Goal: Use online tool/utility: Utilize a website feature to perform a specific function

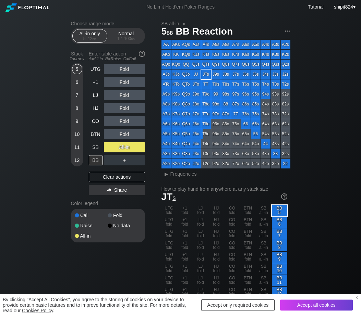
drag, startPoint x: 313, startPoint y: 97, endPoint x: 296, endPoint y: 68, distance: 33.8
click at [108, 180] on div "Clear actions" at bounding box center [117, 177] width 56 height 10
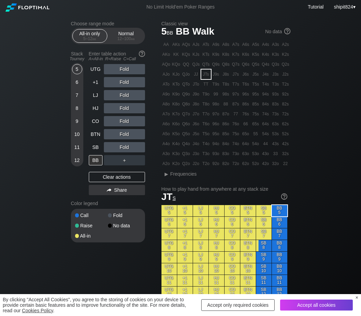
click at [112, 40] on div "12 – 100 bb" at bounding box center [126, 38] width 29 height 5
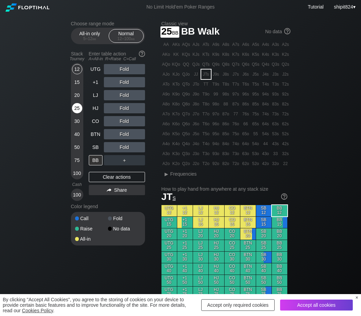
click at [79, 109] on div "25" at bounding box center [77, 108] width 10 height 10
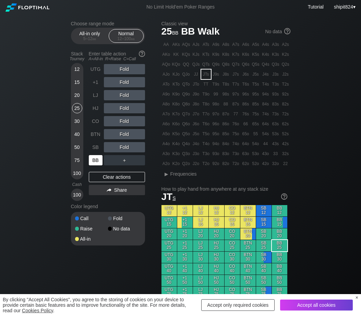
click at [98, 159] on div "BB" at bounding box center [96, 160] width 14 height 10
drag, startPoint x: 104, startPoint y: 178, endPoint x: 50, endPoint y: 168, distance: 55.0
click at [104, 178] on div "Clear actions" at bounding box center [117, 177] width 56 height 10
click at [78, 85] on div "15" at bounding box center [77, 82] width 10 height 10
drag, startPoint x: 93, startPoint y: 161, endPoint x: 94, endPoint y: 156, distance: 4.8
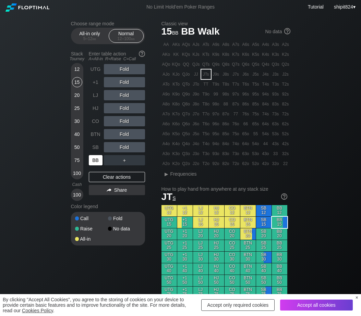
click at [94, 162] on div "BB" at bounding box center [96, 160] width 14 height 10
click at [123, 138] on div "R ✕" at bounding box center [124, 134] width 13 height 10
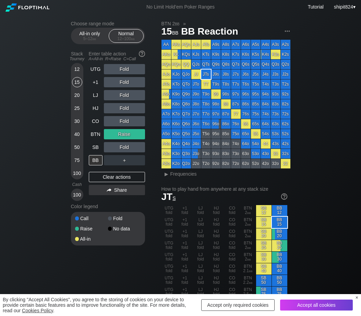
click at [102, 173] on div "UTG Fold +1 Fold LJ Fold HJ Fold CO Fold BTN Raise SB Fold BB ＋ Clear actions S…" at bounding box center [117, 132] width 56 height 137
click at [102, 172] on div "UTG Fold +1 Fold LJ Fold HJ Fold CO Fold BTN Raise SB Fold BB ＋ Clear actions S…" at bounding box center [117, 132] width 56 height 137
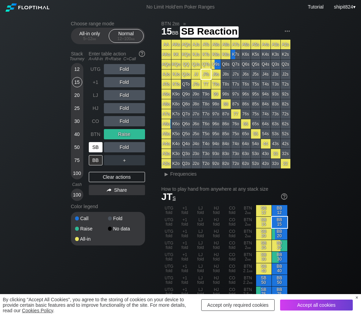
click at [92, 147] on div "SB" at bounding box center [96, 147] width 14 height 10
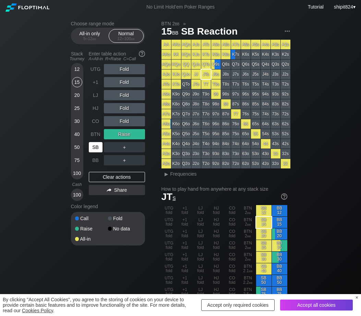
click at [91, 147] on div "SB" at bounding box center [96, 147] width 14 height 10
click at [124, 110] on div "R ✕" at bounding box center [124, 108] width 13 height 10
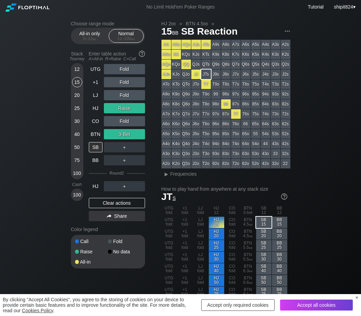
drag, startPoint x: 110, startPoint y: 203, endPoint x: 106, endPoint y: 157, distance: 46.5
click at [110, 205] on div "Clear actions" at bounding box center [117, 203] width 56 height 10
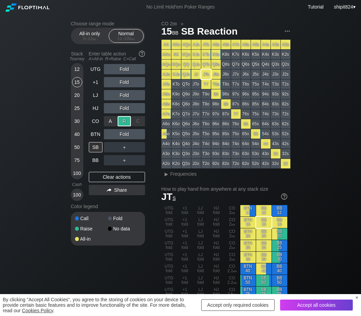
click at [124, 120] on div "R ✕" at bounding box center [124, 121] width 13 height 10
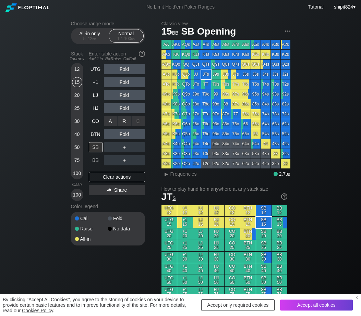
drag, startPoint x: 107, startPoint y: 126, endPoint x: 65, endPoint y: 123, distance: 41.6
click at [120, 125] on div "R ✕" at bounding box center [124, 121] width 13 height 10
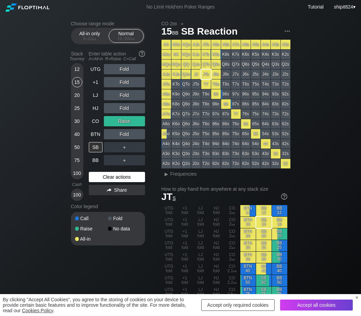
click at [118, 176] on div "Clear actions" at bounding box center [117, 177] width 56 height 10
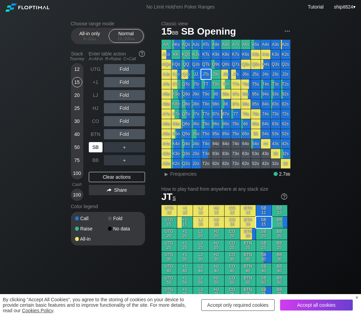
click at [97, 148] on div "SB" at bounding box center [96, 147] width 14 height 10
click at [94, 132] on div "BTN" at bounding box center [96, 134] width 14 height 10
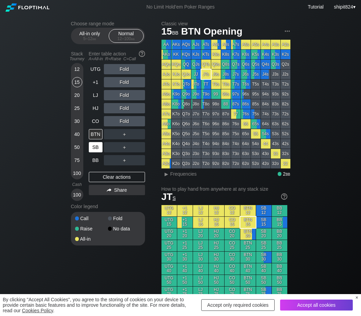
click at [91, 152] on div "SB" at bounding box center [96, 147] width 14 height 10
click at [91, 151] on div "SB" at bounding box center [96, 147] width 14 height 10
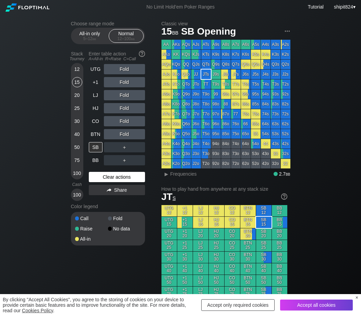
drag, startPoint x: 111, startPoint y: 178, endPoint x: 102, endPoint y: 174, distance: 9.7
click at [110, 178] on div "Clear actions" at bounding box center [117, 177] width 56 height 10
drag, startPoint x: 93, startPoint y: 178, endPoint x: 86, endPoint y: 178, distance: 6.9
click at [93, 177] on div "Clear actions" at bounding box center [117, 177] width 56 height 10
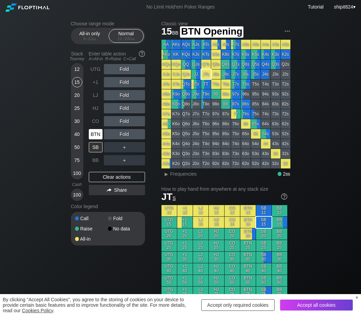
click at [98, 136] on div "BTN" at bounding box center [96, 134] width 14 height 10
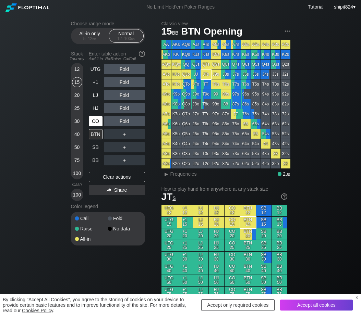
click at [95, 123] on div "CO" at bounding box center [96, 121] width 14 height 10
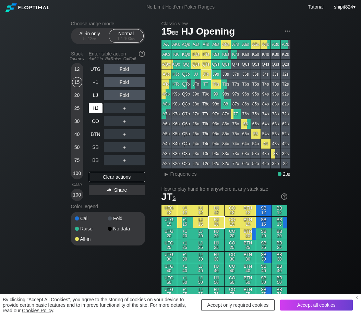
click at [98, 109] on div "HJ" at bounding box center [96, 108] width 14 height 10
click at [102, 160] on div "UTG Fold +1 Fold LJ Fold HJ ＋ CO ＋ BTN ＋ SB ＋ BB ＋" at bounding box center [117, 114] width 56 height 101
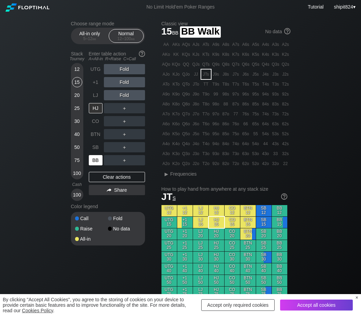
click at [101, 160] on div "BB" at bounding box center [96, 160] width 14 height 10
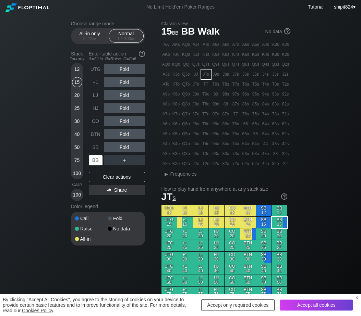
click at [100, 160] on div "BB" at bounding box center [96, 160] width 14 height 10
click at [80, 135] on div "40" at bounding box center [77, 134] width 10 height 10
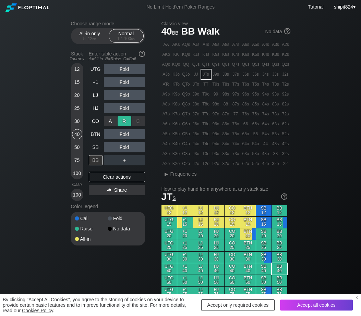
click at [124, 124] on div "R ✕" at bounding box center [124, 121] width 13 height 10
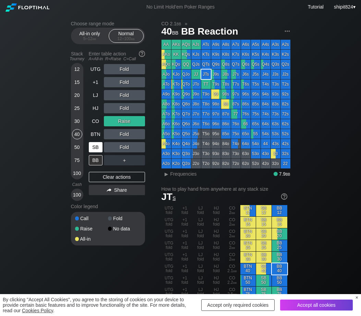
click at [99, 149] on div "SB" at bounding box center [96, 147] width 14 height 10
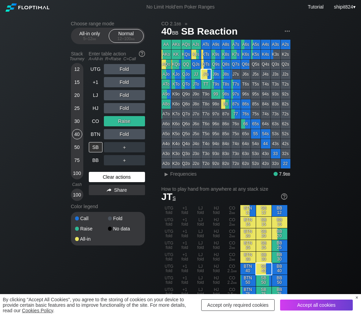
click at [99, 178] on div "Clear actions" at bounding box center [117, 177] width 56 height 10
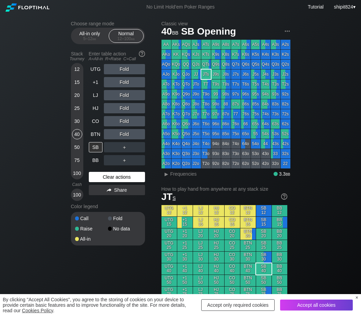
click at [99, 178] on div "Clear actions" at bounding box center [117, 177] width 56 height 10
click at [93, 149] on div "SB" at bounding box center [96, 147] width 14 height 10
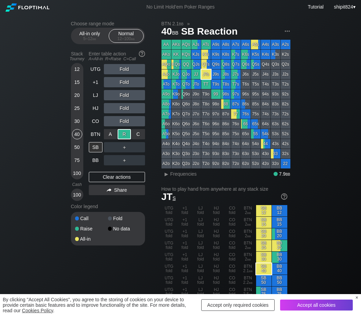
click at [123, 139] on div "R ✕" at bounding box center [124, 134] width 13 height 10
click at [97, 179] on div "Clear actions" at bounding box center [117, 177] width 56 height 10
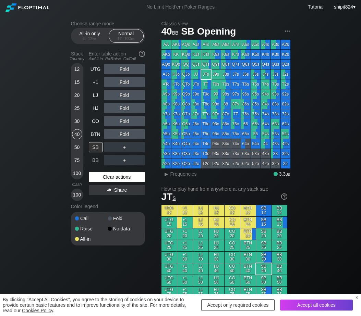
click at [96, 180] on div "Clear actions" at bounding box center [117, 177] width 56 height 10
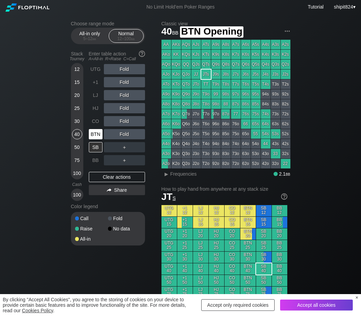
drag, startPoint x: 95, startPoint y: 131, endPoint x: 93, endPoint y: 137, distance: 6.1
click at [95, 133] on div "BTN" at bounding box center [96, 134] width 14 height 10
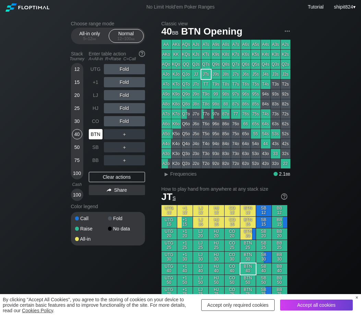
click at [93, 137] on div "BTN" at bounding box center [96, 134] width 14 height 10
click at [124, 85] on div "R ✕" at bounding box center [124, 82] width 13 height 10
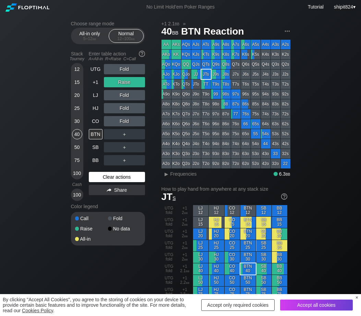
click at [103, 180] on div "Clear actions" at bounding box center [117, 177] width 56 height 10
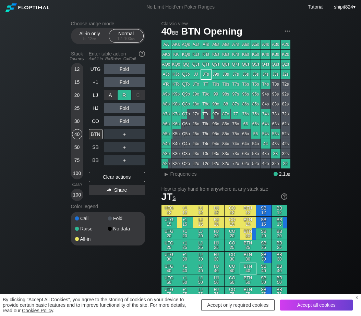
click at [120, 97] on div "R ✕" at bounding box center [124, 95] width 13 height 10
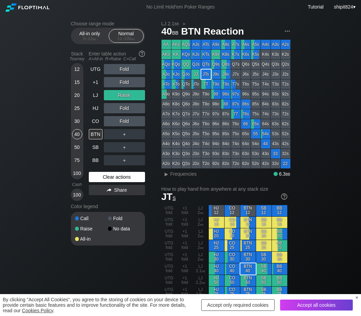
click at [114, 177] on div "Clear actions" at bounding box center [117, 177] width 56 height 10
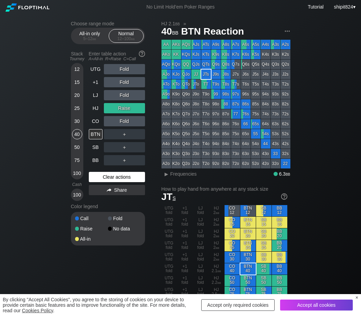
click at [110, 174] on div "Clear actions" at bounding box center [117, 177] width 56 height 10
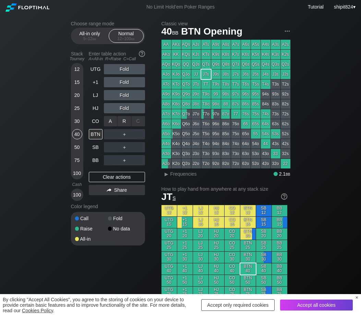
click at [121, 123] on div "R ✕" at bounding box center [124, 121] width 13 height 10
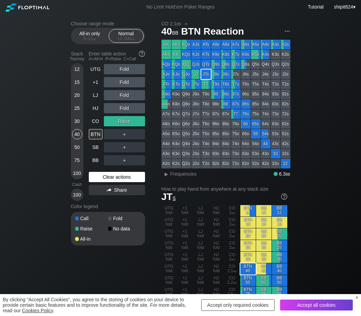
click at [110, 176] on div "Clear actions" at bounding box center [117, 177] width 56 height 10
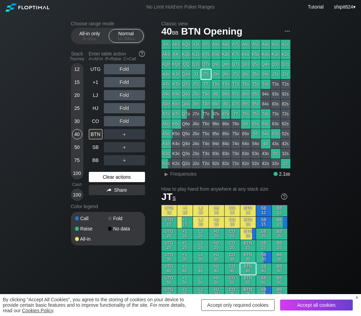
click at [109, 178] on div "Clear actions" at bounding box center [117, 177] width 56 height 10
click at [123, 81] on div "R ✕" at bounding box center [124, 82] width 13 height 10
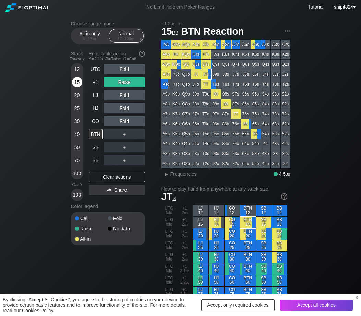
click at [75, 83] on div "15" at bounding box center [77, 82] width 10 height 10
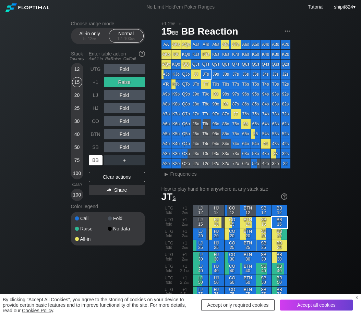
click at [93, 160] on div "BB" at bounding box center [96, 160] width 14 height 10
click at [126, 120] on div "R ✕" at bounding box center [124, 121] width 13 height 10
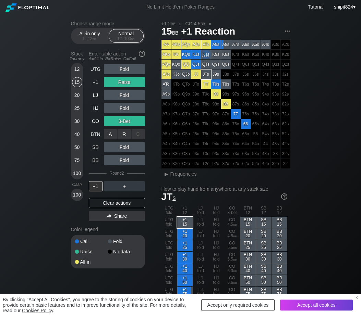
click at [138, 124] on div "UTG Fold +1 Raise LJ Fold HJ Fold CO 3-Bet BTN A ✕ R ✕ C ✕ Fold SB Fold BB Fold…" at bounding box center [117, 127] width 56 height 127
click at [138, 123] on div "C ✕" at bounding box center [138, 121] width 13 height 10
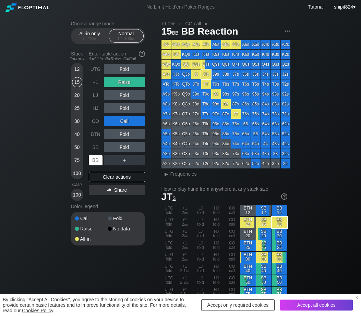
click at [94, 162] on div "BB" at bounding box center [96, 160] width 14 height 10
drag, startPoint x: 100, startPoint y: 180, endPoint x: 95, endPoint y: 131, distance: 48.7
click at [101, 180] on div "Clear actions" at bounding box center [117, 177] width 56 height 10
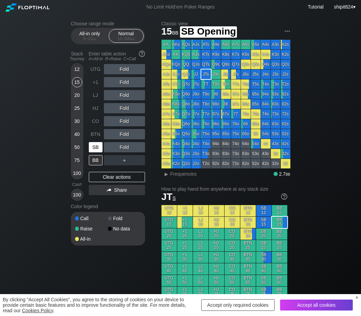
click at [93, 144] on div "SB" at bounding box center [96, 147] width 15 height 13
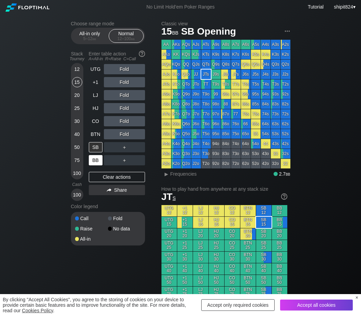
drag, startPoint x: 100, startPoint y: 178, endPoint x: 100, endPoint y: 165, distance: 12.4
click at [100, 177] on div "Clear actions" at bounding box center [117, 177] width 56 height 10
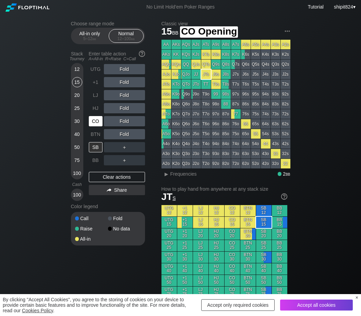
click at [97, 120] on div "CO" at bounding box center [96, 121] width 14 height 10
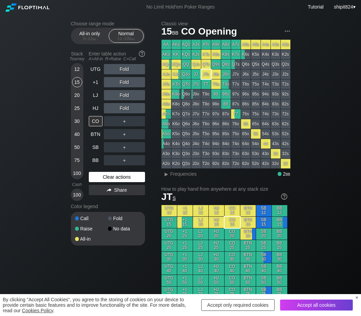
click at [113, 174] on div "Clear actions" at bounding box center [117, 177] width 56 height 10
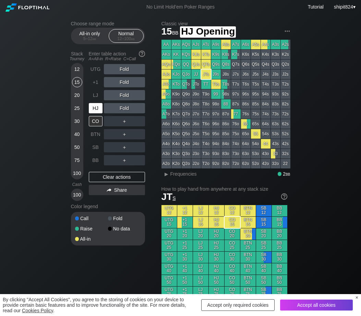
click at [95, 112] on div "HJ" at bounding box center [96, 108] width 14 height 10
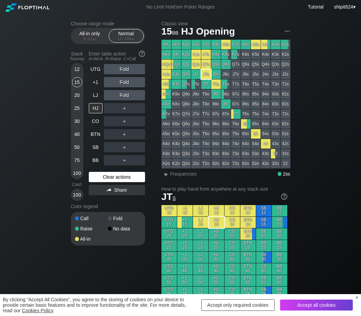
click at [104, 179] on div "Clear actions" at bounding box center [117, 177] width 56 height 10
click at [116, 180] on div "Clear actions" at bounding box center [117, 177] width 56 height 10
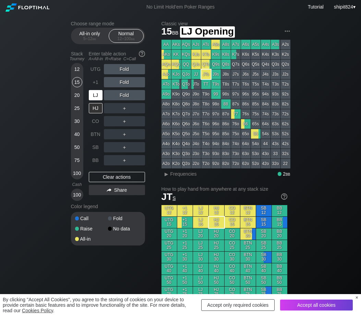
click at [93, 100] on div "LJ" at bounding box center [96, 95] width 14 height 10
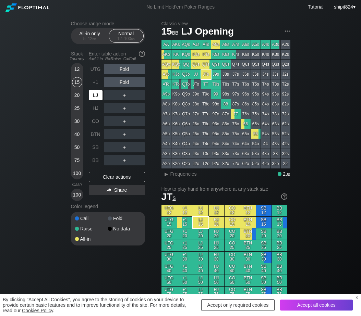
click at [94, 100] on div "LJ" at bounding box center [96, 95] width 14 height 10
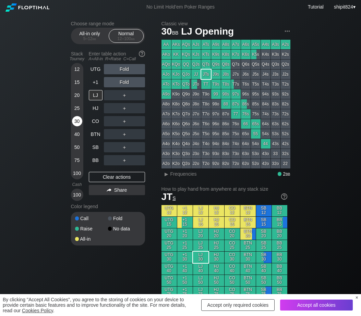
click at [77, 123] on div "30" at bounding box center [77, 121] width 10 height 10
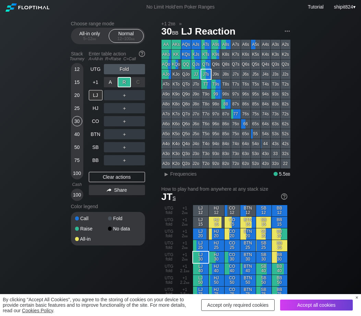
click at [125, 83] on div "R ✕" at bounding box center [124, 82] width 13 height 10
click at [141, 98] on div "＋" at bounding box center [124, 95] width 41 height 10
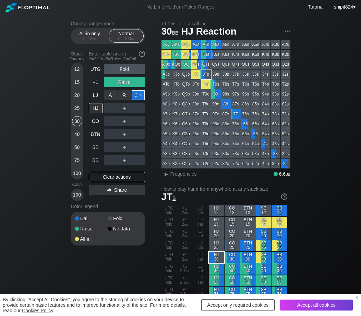
click at [140, 97] on div "C ✕" at bounding box center [138, 95] width 13 height 10
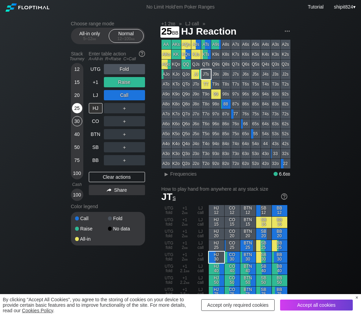
click at [77, 113] on div "25" at bounding box center [77, 108] width 10 height 10
click at [108, 111] on div "A ✕" at bounding box center [110, 108] width 13 height 10
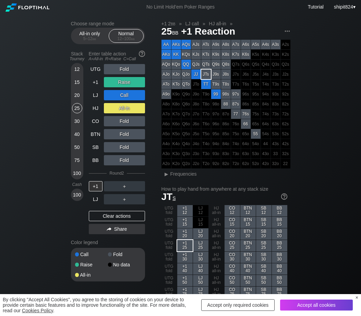
drag, startPoint x: 111, startPoint y: 217, endPoint x: 105, endPoint y: 214, distance: 6.6
click at [111, 217] on div "Clear actions" at bounding box center [117, 216] width 56 height 10
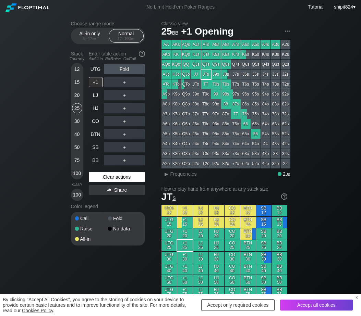
click at [93, 179] on div "Clear actions" at bounding box center [117, 177] width 56 height 10
click at [121, 181] on div "Clear actions" at bounding box center [117, 177] width 56 height 10
click at [110, 173] on div "UTG Fold +1 ＋ LJ ＋ HJ ＋ CO ＋ BTN ＋ SB ＋ BB ＋ Clear actions Share" at bounding box center [117, 132] width 56 height 137
click at [109, 175] on div "Clear actions" at bounding box center [117, 177] width 56 height 10
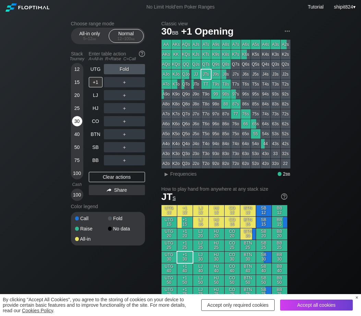
click at [77, 117] on div "30" at bounding box center [77, 121] width 10 height 10
click at [77, 118] on div "30" at bounding box center [77, 121] width 10 height 10
click at [76, 118] on div "30" at bounding box center [77, 121] width 10 height 10
click at [76, 120] on div "30" at bounding box center [77, 121] width 10 height 10
click at [96, 176] on div "Clear actions" at bounding box center [117, 177] width 56 height 10
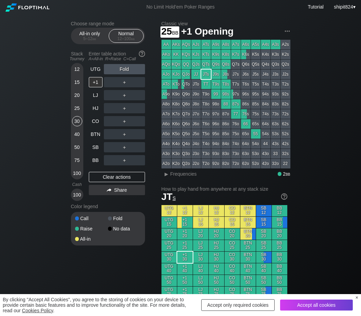
drag, startPoint x: 77, startPoint y: 109, endPoint x: 84, endPoint y: 138, distance: 30.1
click at [77, 109] on div "25" at bounding box center [77, 108] width 10 height 10
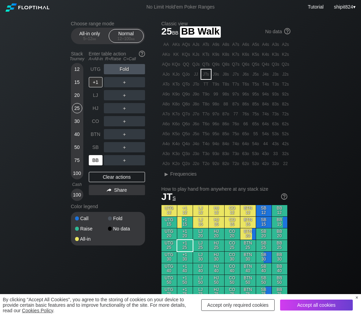
click at [95, 159] on div "BB" at bounding box center [96, 160] width 14 height 10
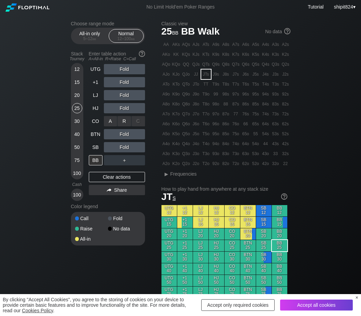
click at [121, 120] on div "R ✕" at bounding box center [124, 121] width 13 height 10
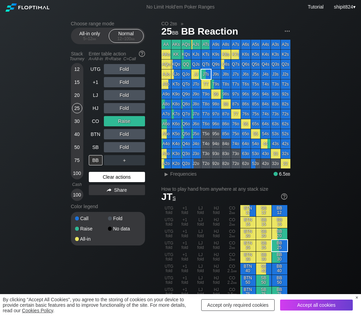
click at [123, 174] on div "Clear actions" at bounding box center [117, 177] width 56 height 10
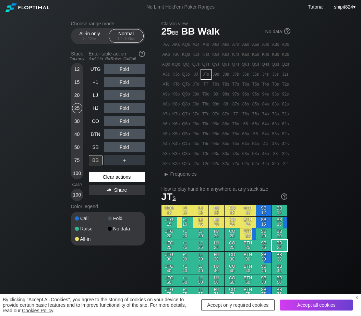
click at [122, 174] on div "Clear actions" at bounding box center [117, 177] width 56 height 10
click at [112, 179] on div "Clear actions" at bounding box center [117, 177] width 56 height 10
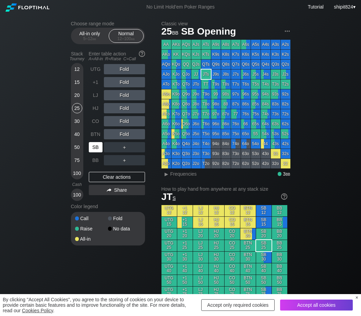
click at [94, 146] on div "SB" at bounding box center [96, 147] width 14 height 10
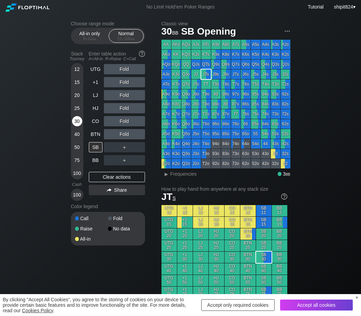
click at [73, 124] on div "30" at bounding box center [77, 121] width 10 height 10
click at [114, 174] on div "Clear actions" at bounding box center [117, 177] width 56 height 10
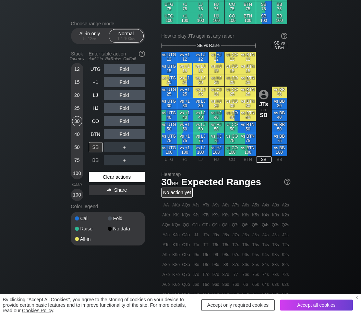
click at [114, 173] on div "Clear actions" at bounding box center [117, 177] width 56 height 10
click at [98, 133] on div "BTN" at bounding box center [96, 134] width 14 height 10
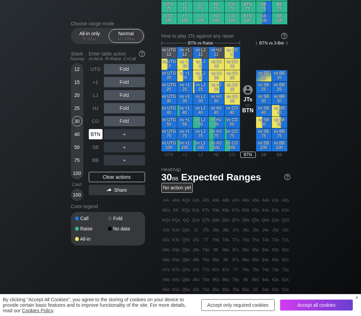
click at [98, 133] on div "BTN" at bounding box center [96, 134] width 14 height 10
drag, startPoint x: 77, startPoint y: 103, endPoint x: 76, endPoint y: 111, distance: 7.9
click at [77, 103] on div "20" at bounding box center [77, 96] width 10 height 13
click at [76, 110] on div "25" at bounding box center [77, 108] width 10 height 10
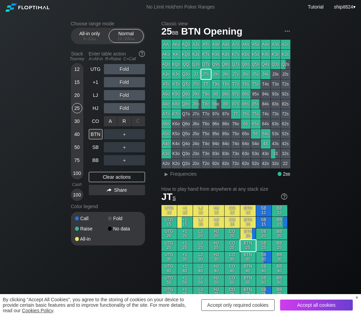
click at [125, 115] on div "A ✕ R ✕ C ✕ Fold" at bounding box center [124, 121] width 41 height 16
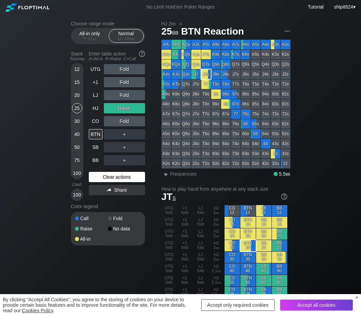
click at [115, 175] on div "Clear actions" at bounding box center [117, 177] width 56 height 10
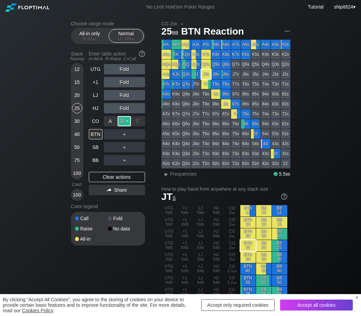
click at [125, 124] on div "R ✕" at bounding box center [124, 121] width 13 height 10
click at [115, 181] on div "Clear actions" at bounding box center [117, 177] width 56 height 10
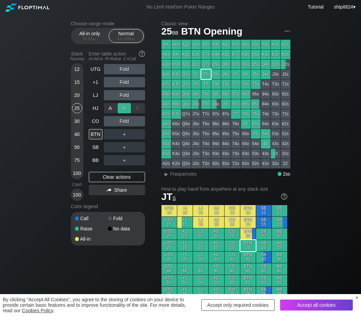
click at [126, 108] on div "R ✕" at bounding box center [124, 108] width 13 height 10
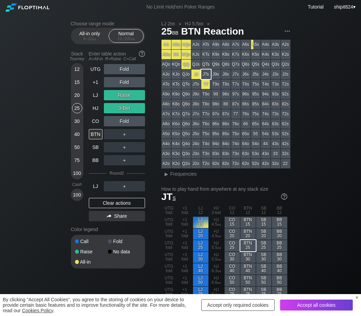
drag, startPoint x: 113, startPoint y: 204, endPoint x: 118, endPoint y: 169, distance: 34.5
click at [113, 203] on div "Clear actions" at bounding box center [117, 203] width 56 height 10
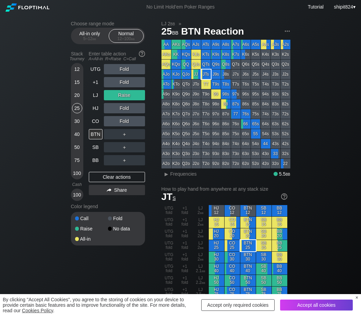
click at [356, 298] on div "×" at bounding box center [356, 297] width 3 height 5
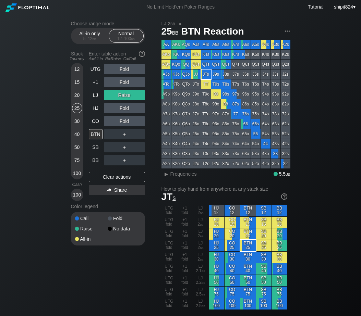
scroll to position [285, 0]
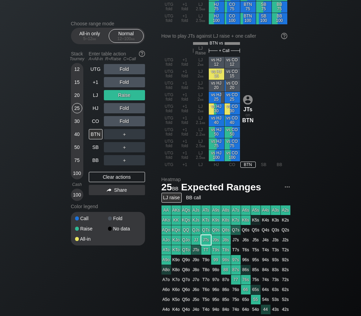
drag, startPoint x: 106, startPoint y: 181, endPoint x: 106, endPoint y: 150, distance: 30.8
click at [106, 181] on div "Clear actions" at bounding box center [117, 177] width 56 height 10
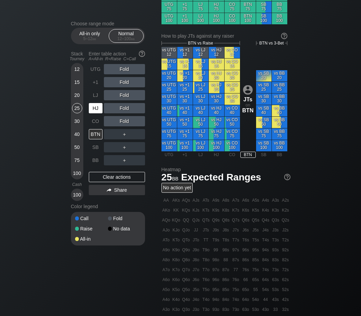
click at [97, 108] on div "HJ" at bounding box center [96, 108] width 14 height 10
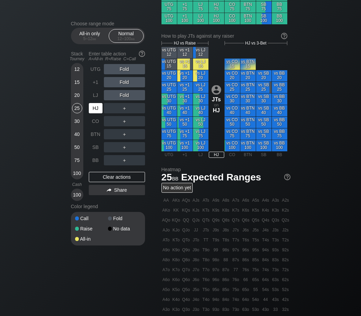
click at [96, 108] on div "HJ" at bounding box center [96, 108] width 14 height 10
click at [96, 109] on div "HJ" at bounding box center [96, 108] width 14 height 10
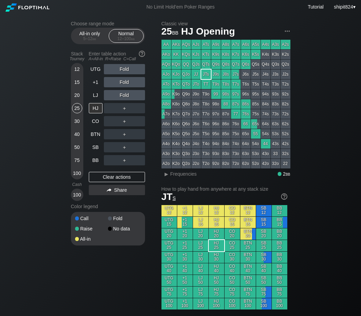
click at [125, 109] on div "＋" at bounding box center [124, 108] width 41 height 10
click at [124, 109] on div "R ✕" at bounding box center [124, 108] width 13 height 10
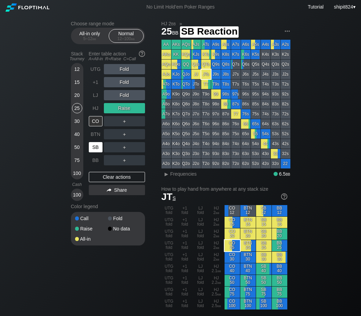
click at [95, 151] on div "SB" at bounding box center [96, 147] width 14 height 10
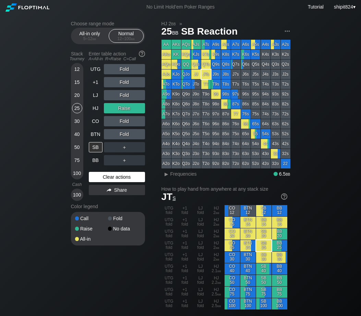
click at [121, 179] on div "Clear actions" at bounding box center [117, 177] width 56 height 10
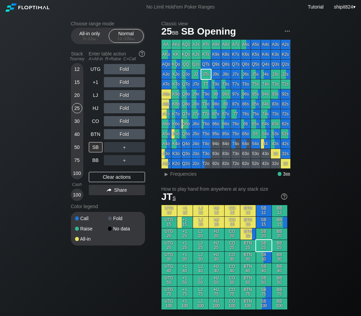
click at [79, 110] on div "25" at bounding box center [77, 108] width 10 height 10
click at [80, 110] on div "25" at bounding box center [77, 108] width 10 height 10
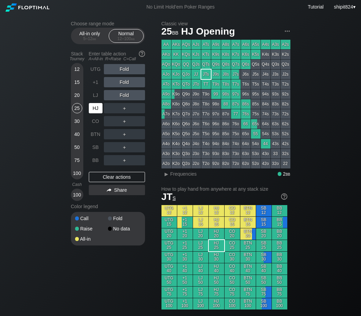
click at [97, 109] on div "HJ" at bounding box center [96, 108] width 14 height 10
click at [127, 109] on div "R ✕" at bounding box center [124, 108] width 13 height 10
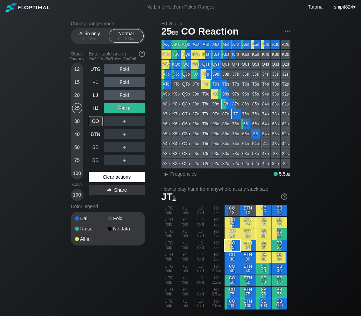
click at [100, 175] on div "Clear actions" at bounding box center [117, 177] width 56 height 10
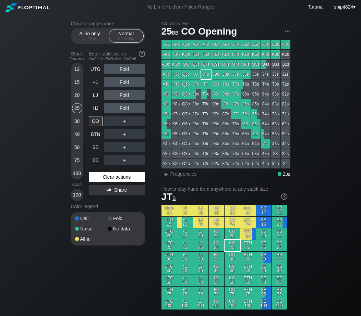
click at [100, 175] on div "Clear actions" at bounding box center [117, 177] width 56 height 10
click at [94, 179] on div "Clear actions" at bounding box center [117, 177] width 56 height 10
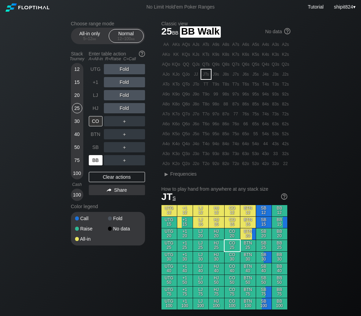
click at [96, 165] on div "BB" at bounding box center [96, 160] width 14 height 10
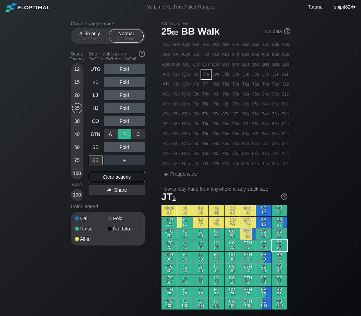
click at [123, 135] on div "R ✕" at bounding box center [124, 134] width 13 height 10
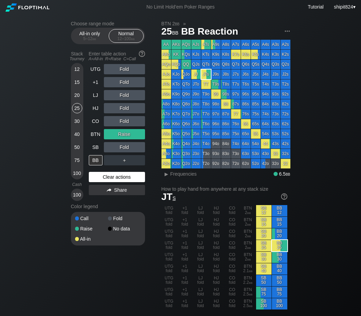
click at [106, 177] on div "Clear actions" at bounding box center [117, 177] width 56 height 10
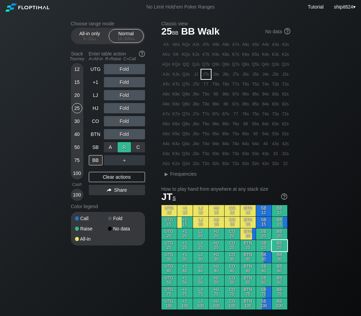
click at [122, 152] on div "R ✕" at bounding box center [124, 147] width 13 height 10
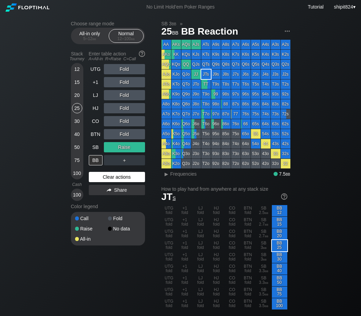
drag, startPoint x: 106, startPoint y: 177, endPoint x: 112, endPoint y: 173, distance: 7.4
click at [106, 176] on div "Clear actions" at bounding box center [117, 177] width 56 height 10
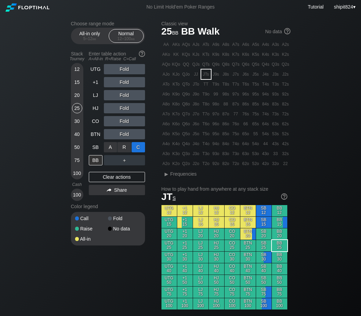
click at [139, 149] on div "C ✕" at bounding box center [138, 147] width 13 height 10
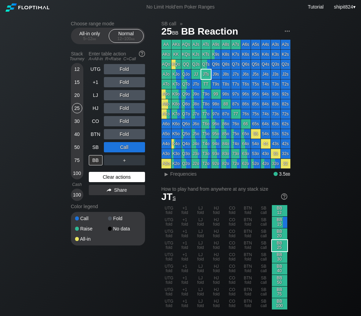
click at [103, 181] on div "Clear actions" at bounding box center [117, 177] width 56 height 10
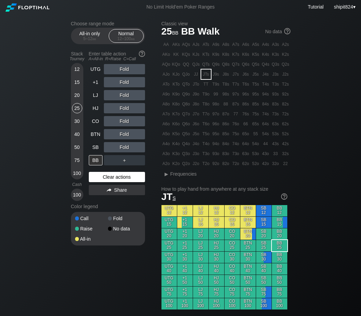
drag, startPoint x: 103, startPoint y: 181, endPoint x: 0, endPoint y: 138, distance: 111.6
click at [103, 181] on div "Clear actions" at bounding box center [117, 177] width 56 height 10
click at [123, 83] on div "R ✕" at bounding box center [124, 82] width 13 height 10
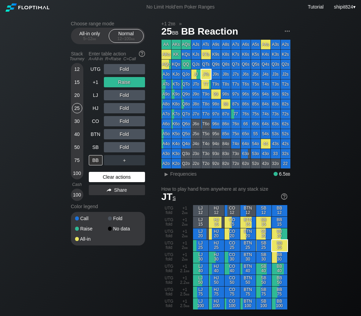
click at [101, 180] on div "Clear actions" at bounding box center [117, 177] width 56 height 10
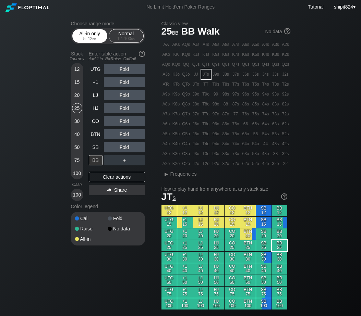
click at [81, 40] on div "5 – 12 bb" at bounding box center [89, 38] width 29 height 5
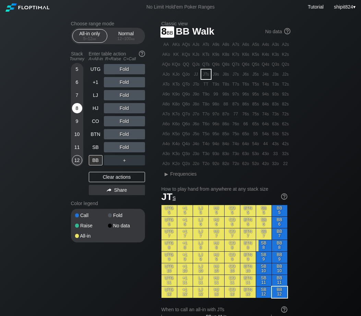
click at [75, 110] on div "8" at bounding box center [77, 108] width 10 height 10
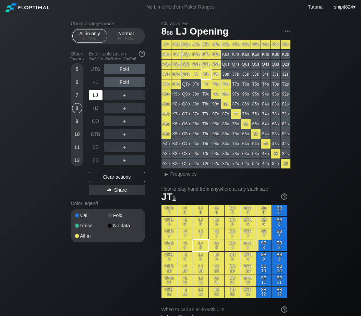
click at [100, 98] on div "LJ" at bounding box center [96, 95] width 14 height 10
click at [125, 178] on div "Clear actions" at bounding box center [117, 177] width 56 height 10
click at [129, 173] on div "Clear actions" at bounding box center [117, 177] width 56 height 10
click at [119, 26] on h2 "Choose range mode" at bounding box center [108, 23] width 74 height 5
click at [114, 37] on div "12 – 100 bb" at bounding box center [126, 38] width 29 height 5
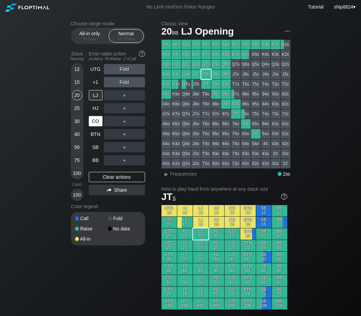
drag, startPoint x: 79, startPoint y: 93, endPoint x: 94, endPoint y: 127, distance: 37.9
click at [80, 93] on div "20" at bounding box center [77, 95] width 10 height 10
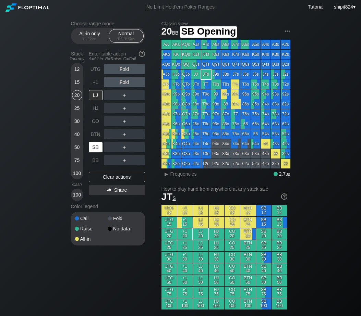
click at [95, 146] on div "SB" at bounding box center [96, 147] width 14 height 10
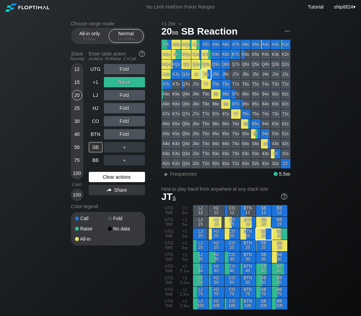
click at [110, 178] on div "Clear actions" at bounding box center [117, 177] width 56 height 10
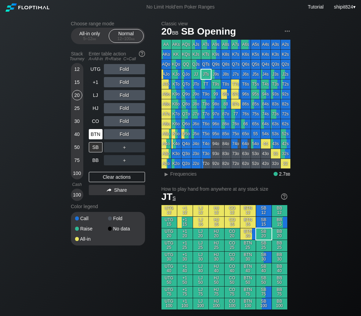
click at [102, 135] on div "BTN" at bounding box center [96, 134] width 14 height 10
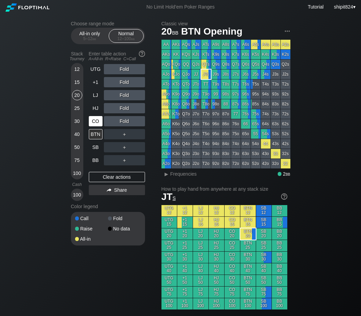
click at [92, 122] on div "CO" at bounding box center [96, 121] width 14 height 10
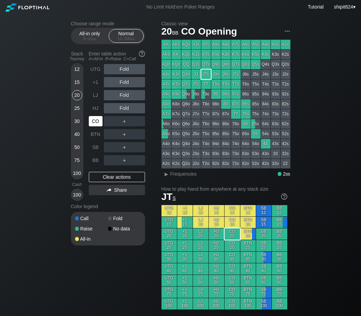
click at [92, 122] on div "CO" at bounding box center [96, 121] width 14 height 10
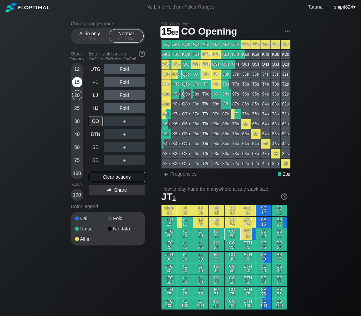
click at [77, 80] on div "15" at bounding box center [77, 82] width 10 height 10
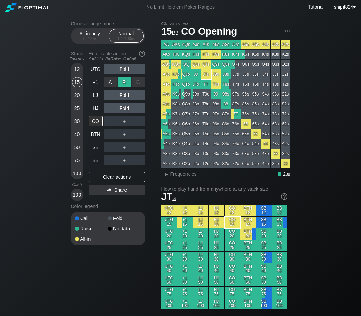
click at [127, 83] on div "R ✕" at bounding box center [124, 82] width 13 height 10
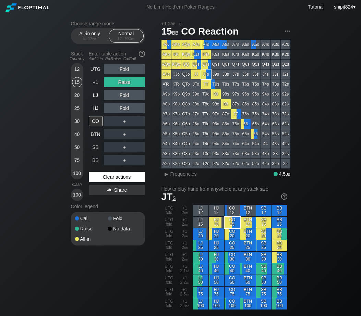
click at [124, 176] on div "Clear actions" at bounding box center [117, 177] width 56 height 10
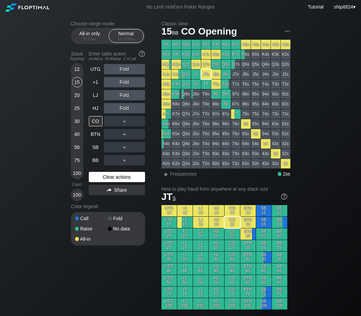
click at [124, 175] on div "Clear actions" at bounding box center [117, 177] width 56 height 10
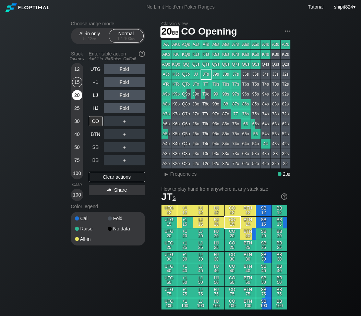
click at [80, 96] on div "20" at bounding box center [77, 95] width 10 height 10
click at [81, 96] on div "20" at bounding box center [77, 95] width 10 height 10
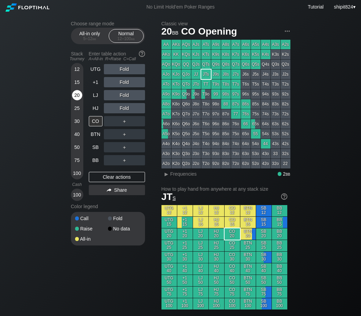
click at [81, 97] on div "20" at bounding box center [77, 95] width 10 height 10
click at [80, 97] on div "20" at bounding box center [77, 95] width 10 height 10
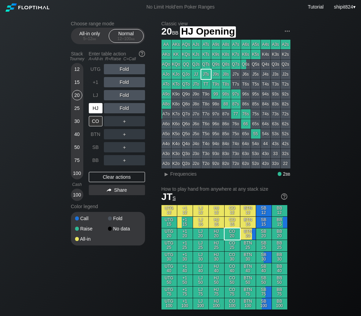
click at [98, 105] on div "HJ" at bounding box center [96, 108] width 14 height 10
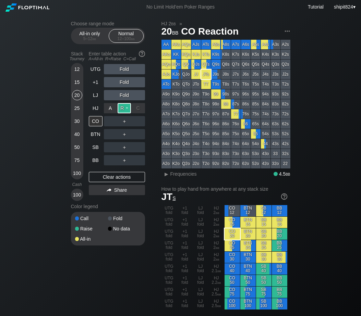
click at [126, 110] on div "R ✕" at bounding box center [124, 108] width 13 height 10
click at [125, 122] on div "R ✕" at bounding box center [124, 121] width 13 height 10
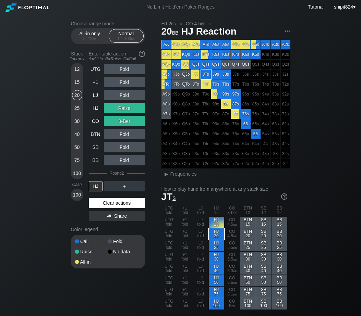
click at [107, 202] on div "Clear actions" at bounding box center [117, 203] width 56 height 10
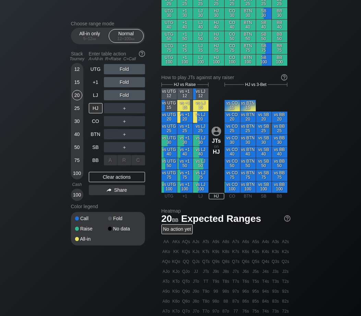
scroll to position [285, 0]
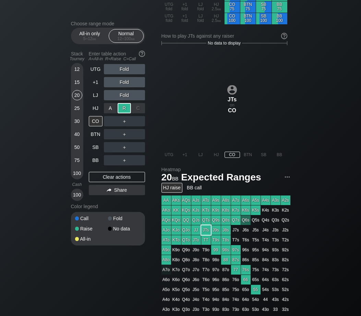
click at [124, 106] on div "R ✕" at bounding box center [124, 108] width 13 height 10
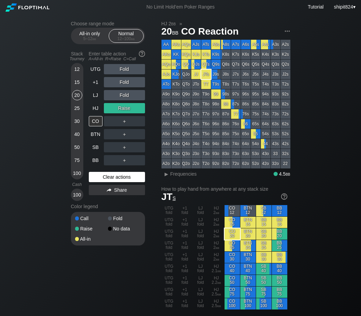
click at [96, 179] on div "Clear actions" at bounding box center [117, 177] width 56 height 10
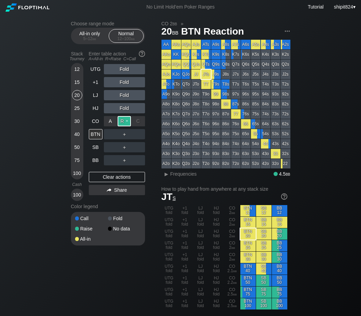
click at [122, 123] on div "R ✕" at bounding box center [124, 121] width 13 height 10
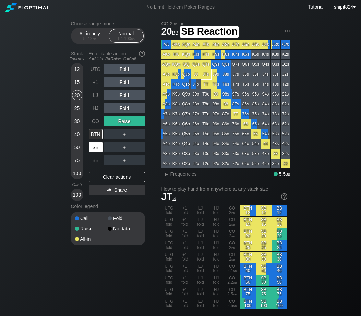
click at [97, 150] on div "SB" at bounding box center [96, 147] width 14 height 10
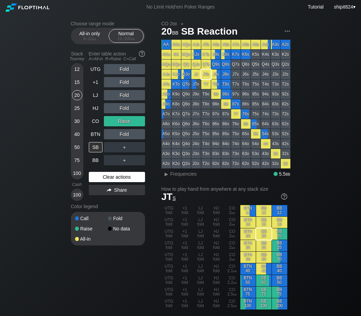
click at [114, 180] on div "Clear actions" at bounding box center [117, 177] width 56 height 10
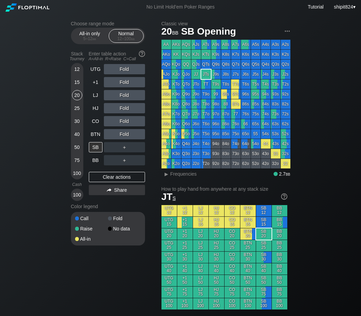
drag, startPoint x: 111, startPoint y: 179, endPoint x: 113, endPoint y: 173, distance: 6.5
click at [111, 179] on div "Clear actions" at bounding box center [117, 177] width 56 height 10
click at [129, 108] on div "R ✕" at bounding box center [124, 108] width 13 height 10
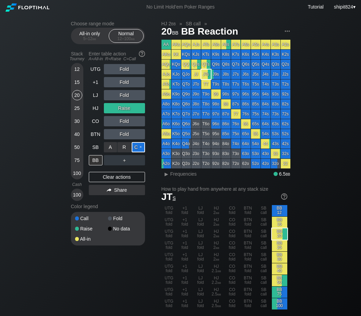
click at [139, 144] on div "C ✕" at bounding box center [138, 147] width 13 height 10
click at [124, 159] on div "R ✕" at bounding box center [124, 160] width 13 height 10
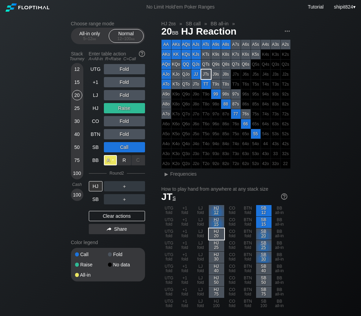
click at [112, 162] on div "A ✕" at bounding box center [110, 160] width 13 height 10
click at [109, 214] on div "Clear actions" at bounding box center [117, 216] width 56 height 10
click at [109, 237] on div "Color legend" at bounding box center [108, 242] width 74 height 11
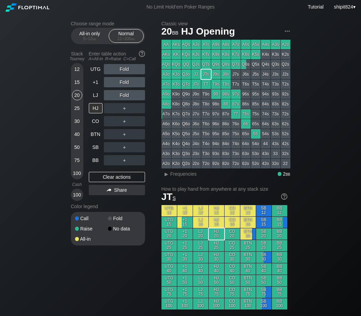
click at [109, 212] on div "Color legend" at bounding box center [108, 206] width 74 height 11
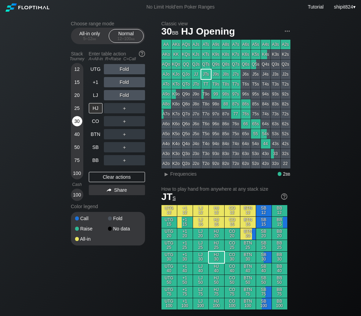
drag, startPoint x: 78, startPoint y: 120, endPoint x: 121, endPoint y: 130, distance: 43.6
click at [79, 120] on div "30" at bounding box center [77, 121] width 10 height 10
click at [137, 147] on div "C ✕" at bounding box center [138, 147] width 13 height 10
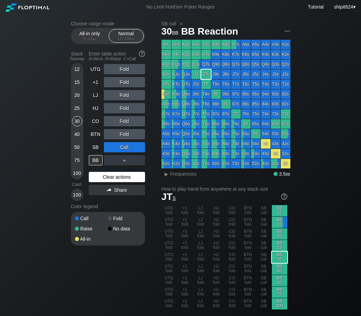
click at [107, 177] on div "Clear actions" at bounding box center [117, 177] width 56 height 10
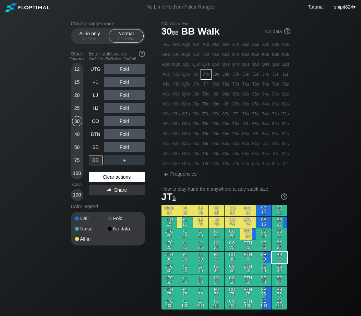
click at [114, 181] on div "Clear actions" at bounding box center [117, 177] width 56 height 10
click at [120, 181] on div "Clear actions" at bounding box center [117, 177] width 56 height 10
click at [118, 179] on div "Clear actions" at bounding box center [117, 177] width 56 height 10
click at [93, 182] on div "Clear actions" at bounding box center [117, 177] width 56 height 10
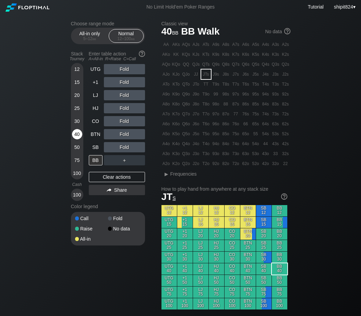
click at [80, 137] on div "40" at bounding box center [77, 134] width 10 height 10
click at [95, 171] on div "UTG Fold +1 Fold LJ Fold HJ Fold CO Fold BTN Fold SB Fold BB ＋ Clear actions Sh…" at bounding box center [117, 132] width 56 height 137
click at [94, 165] on div "BB" at bounding box center [96, 160] width 14 height 10
click at [121, 122] on div "Fold" at bounding box center [124, 121] width 41 height 10
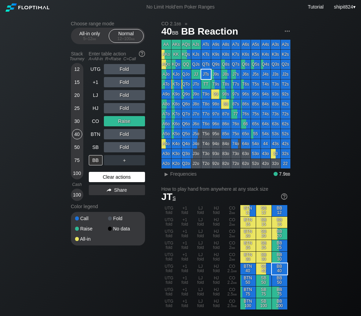
click at [104, 177] on div "Clear actions" at bounding box center [117, 177] width 56 height 10
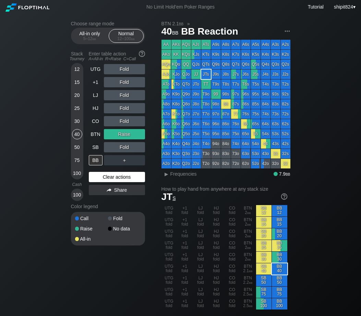
click at [119, 175] on div "Clear actions" at bounding box center [117, 177] width 56 height 10
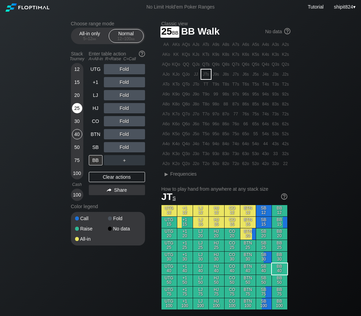
click at [76, 108] on div "25" at bounding box center [77, 108] width 10 height 10
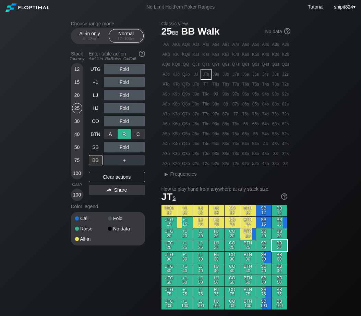
click at [125, 137] on div "R ✕" at bounding box center [124, 134] width 13 height 10
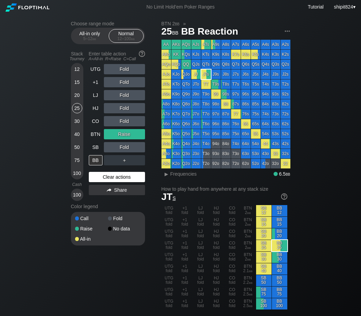
click at [131, 174] on div "Clear actions" at bounding box center [117, 177] width 56 height 10
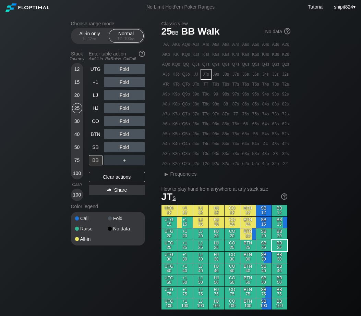
click at [124, 172] on div "UTG Fold +1 Fold LJ Fold HJ Fold CO Fold BTN Fold SB Fold BB ＋ Clear actions Sh…" at bounding box center [117, 132] width 56 height 137
drag, startPoint x: 74, startPoint y: 121, endPoint x: 78, endPoint y: 121, distance: 4.2
click at [76, 121] on div "30" at bounding box center [77, 121] width 10 height 10
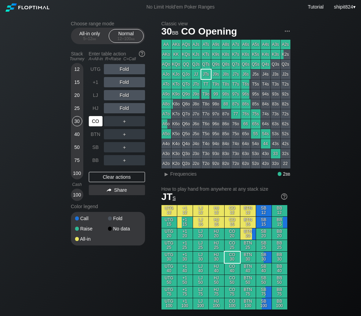
click at [91, 122] on div "CO" at bounding box center [96, 121] width 14 height 10
click at [111, 175] on div "Clear actions" at bounding box center [117, 177] width 56 height 10
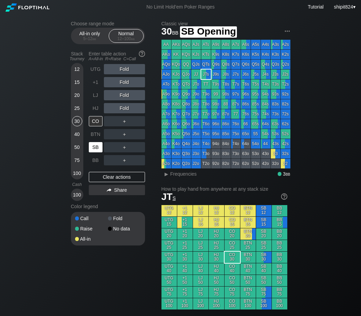
click at [96, 147] on div "SB" at bounding box center [96, 147] width 14 height 10
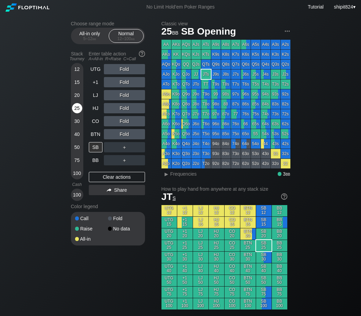
click at [80, 109] on div "25" at bounding box center [77, 108] width 10 height 10
click at [107, 175] on div "Clear actions" at bounding box center [117, 177] width 56 height 10
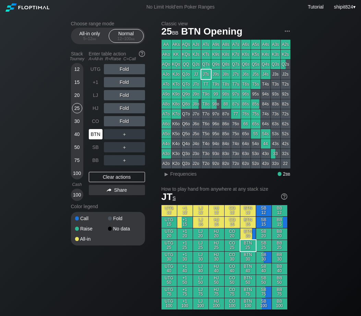
click at [93, 131] on div "BTN" at bounding box center [96, 134] width 14 height 10
drag, startPoint x: 93, startPoint y: 131, endPoint x: 78, endPoint y: 128, distance: 14.6
click at [93, 131] on div "BTN" at bounding box center [96, 134] width 14 height 10
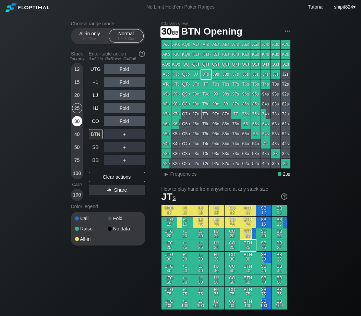
click at [75, 119] on div "30" at bounding box center [77, 121] width 10 height 10
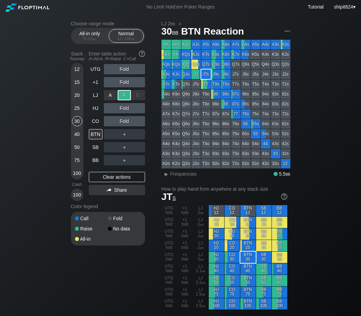
click at [125, 96] on div "R ✕" at bounding box center [124, 95] width 13 height 10
click at [75, 98] on div "20" at bounding box center [77, 95] width 10 height 10
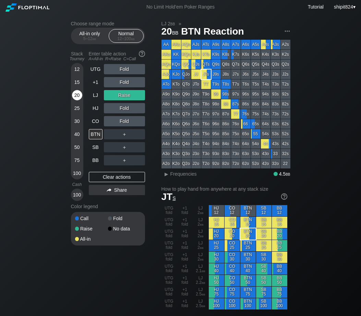
click at [74, 97] on div "20" at bounding box center [77, 95] width 10 height 10
drag, startPoint x: 104, startPoint y: 180, endPoint x: 97, endPoint y: 96, distance: 85.0
click at [104, 180] on div "Clear actions" at bounding box center [117, 177] width 56 height 10
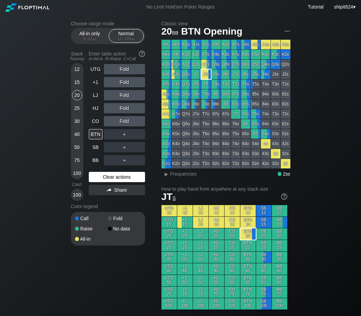
click at [112, 173] on div "UTG Fold +1 Fold LJ Fold HJ Fold CO Fold BTN ＋ SB ＋ BB ＋ Clear actions Share" at bounding box center [117, 132] width 56 height 137
click at [113, 182] on div "Clear actions" at bounding box center [117, 177] width 56 height 10
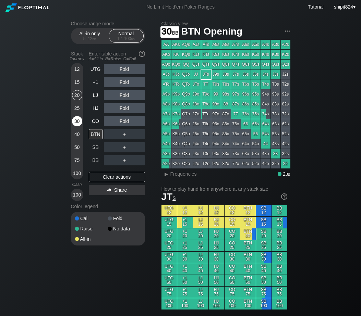
click at [75, 121] on div "30" at bounding box center [77, 121] width 10 height 10
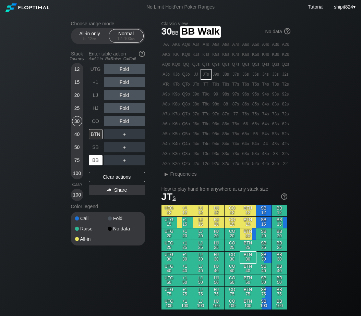
click at [95, 159] on div "BB" at bounding box center [96, 160] width 14 height 10
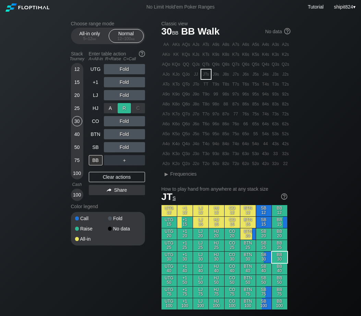
click at [123, 109] on div "R ✕" at bounding box center [124, 108] width 13 height 10
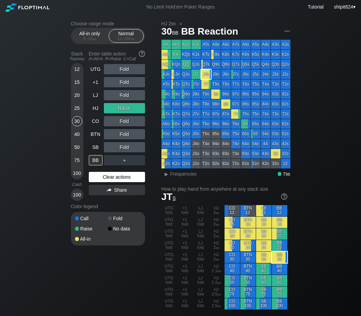
click at [103, 178] on div "Clear actions" at bounding box center [117, 177] width 56 height 10
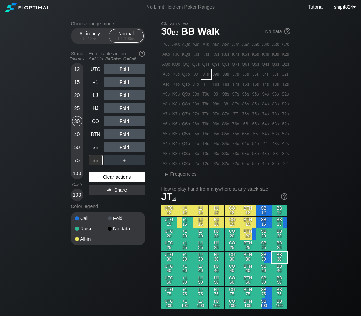
click at [103, 177] on div "Clear actions" at bounding box center [117, 177] width 56 height 10
drag, startPoint x: 89, startPoint y: 164, endPoint x: 95, endPoint y: 161, distance: 6.4
click at [90, 164] on div "BB" at bounding box center [96, 160] width 14 height 10
click at [95, 162] on div "BB" at bounding box center [96, 160] width 14 height 10
click at [95, 161] on div "BB" at bounding box center [96, 160] width 14 height 10
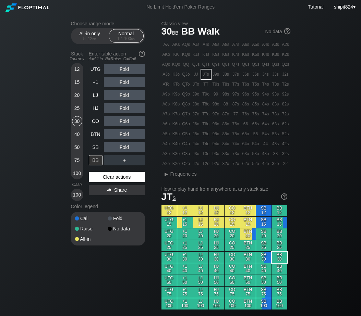
click at [118, 177] on div "Clear actions" at bounding box center [117, 177] width 56 height 10
click at [118, 176] on div "Clear actions" at bounding box center [117, 177] width 56 height 10
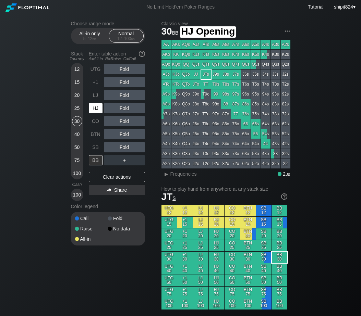
click at [97, 110] on div "HJ" at bounding box center [96, 108] width 14 height 10
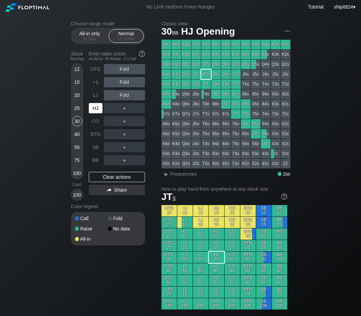
click at [97, 110] on div "HJ" at bounding box center [96, 108] width 14 height 10
click at [127, 84] on div "R ✕" at bounding box center [124, 82] width 13 height 10
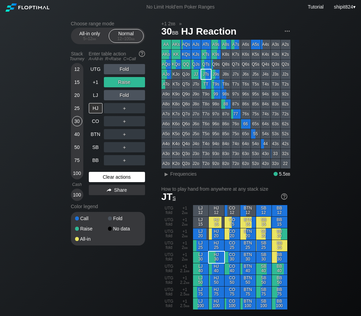
drag, startPoint x: 107, startPoint y: 177, endPoint x: 93, endPoint y: 175, distance: 13.6
click at [107, 178] on div "Clear actions" at bounding box center [117, 177] width 56 height 10
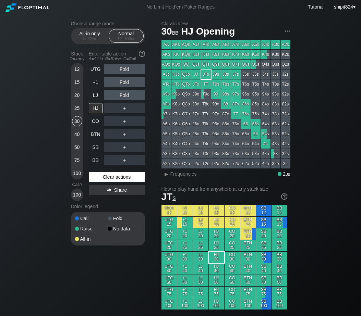
click at [97, 175] on div "Clear actions" at bounding box center [117, 177] width 56 height 10
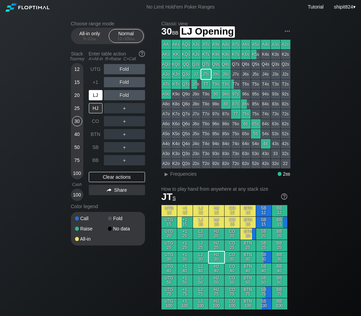
click at [98, 96] on div "LJ" at bounding box center [96, 95] width 14 height 10
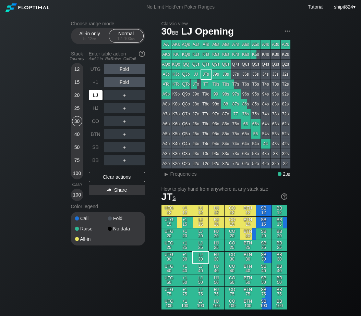
click at [96, 96] on div "LJ" at bounding box center [96, 95] width 14 height 10
click at [95, 96] on div "LJ" at bounding box center [96, 95] width 14 height 10
click at [127, 97] on div "＋" at bounding box center [124, 95] width 41 height 10
click at [127, 97] on div "R ✕" at bounding box center [124, 95] width 13 height 10
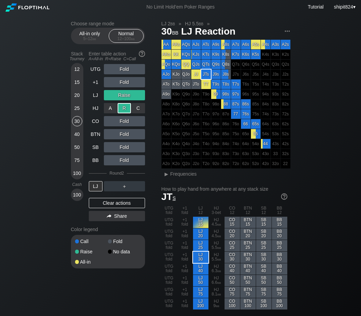
click at [123, 112] on div "R ✕" at bounding box center [124, 108] width 13 height 10
click at [108, 205] on div "Clear actions" at bounding box center [117, 203] width 56 height 10
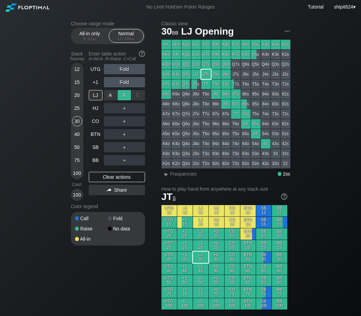
click at [119, 98] on div "R ✕" at bounding box center [124, 95] width 13 height 10
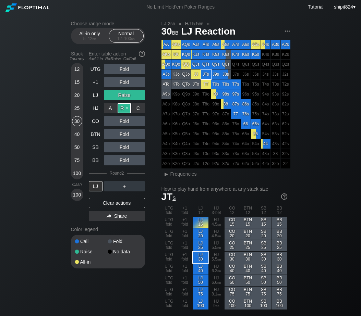
drag, startPoint x: 124, startPoint y: 109, endPoint x: 104, endPoint y: 111, distance: 20.3
click at [125, 112] on div "R ✕" at bounding box center [124, 108] width 13 height 10
drag, startPoint x: 108, startPoint y: 203, endPoint x: 111, endPoint y: 193, distance: 10.6
click at [108, 203] on div "Clear actions" at bounding box center [117, 203] width 56 height 10
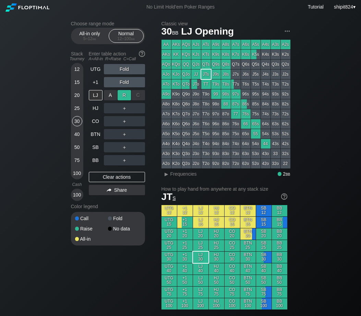
drag, startPoint x: 128, startPoint y: 101, endPoint x: 124, endPoint y: 100, distance: 3.6
click at [126, 98] on div "R ✕" at bounding box center [124, 95] width 13 height 10
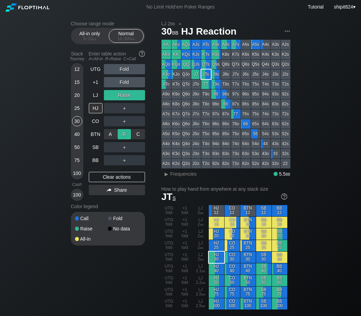
click at [122, 134] on div "R ✕" at bounding box center [124, 134] width 13 height 10
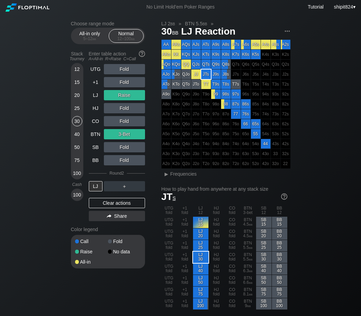
click at [123, 198] on div "UTG Fold +1 Fold LJ Raise HJ Fold CO Fold BTN 3-Bet SB Fold BB Fold Round 2 LJ …" at bounding box center [117, 144] width 56 height 160
click at [120, 202] on div "Clear actions" at bounding box center [117, 203] width 56 height 10
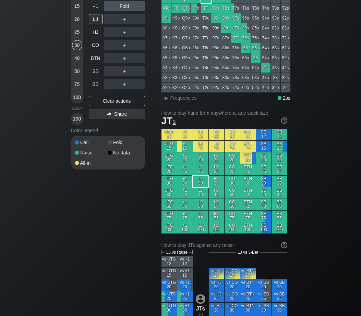
scroll to position [285, 0]
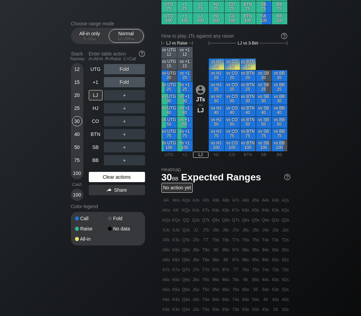
click at [104, 174] on div "Clear actions" at bounding box center [117, 177] width 56 height 10
click at [102, 175] on div "Clear actions" at bounding box center [117, 177] width 56 height 10
click at [96, 161] on div "BB" at bounding box center [96, 160] width 14 height 10
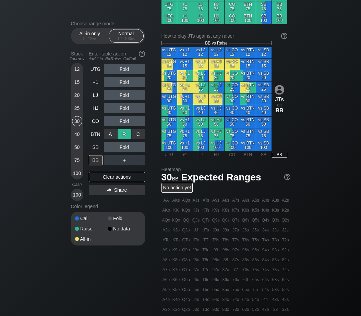
click at [123, 137] on div "R ✕" at bounding box center [124, 134] width 13 height 10
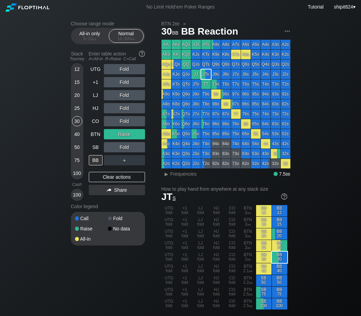
scroll to position [285, 0]
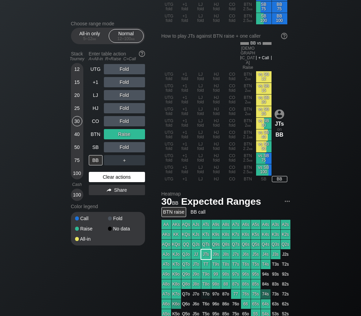
click at [103, 182] on div "Clear actions" at bounding box center [117, 177] width 56 height 10
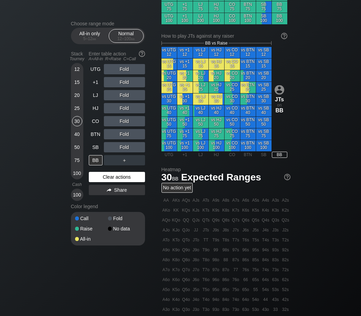
drag, startPoint x: 102, startPoint y: 182, endPoint x: 99, endPoint y: 178, distance: 4.5
click at [101, 182] on div "Clear actions" at bounding box center [117, 177] width 56 height 10
click at [91, 123] on div "CO" at bounding box center [96, 121] width 14 height 10
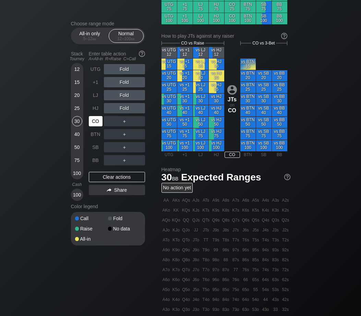
click at [91, 123] on div "CO" at bounding box center [96, 121] width 14 height 10
drag, startPoint x: 75, startPoint y: 137, endPoint x: 148, endPoint y: 129, distance: 73.5
click at [75, 138] on div "40" at bounding box center [77, 134] width 10 height 10
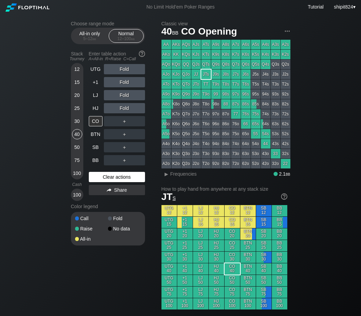
click at [102, 179] on div "Clear actions" at bounding box center [117, 177] width 56 height 10
click at [126, 179] on div "Clear actions" at bounding box center [117, 177] width 56 height 10
click at [126, 181] on div "Clear actions" at bounding box center [117, 177] width 56 height 10
click at [125, 182] on div "Clear actions" at bounding box center [117, 177] width 56 height 10
click at [122, 121] on div "R ✕" at bounding box center [124, 121] width 13 height 10
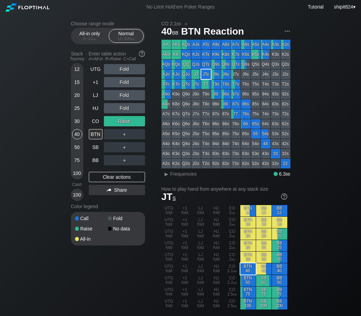
drag, startPoint x: 105, startPoint y: 175, endPoint x: 106, endPoint y: 171, distance: 3.8
click at [105, 176] on div "Clear actions" at bounding box center [117, 177] width 56 height 10
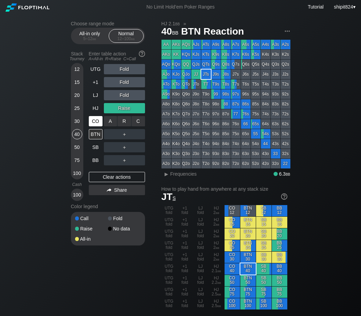
drag, startPoint x: 123, startPoint y: 117, endPoint x: 102, endPoint y: 124, distance: 22.5
click at [123, 120] on div "R ✕" at bounding box center [124, 121] width 13 height 10
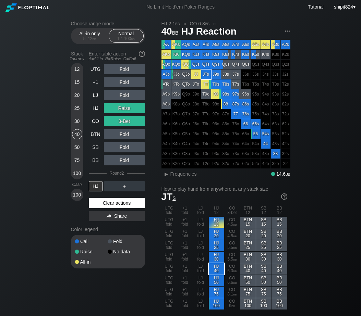
click at [104, 205] on div "Clear actions" at bounding box center [117, 203] width 56 height 10
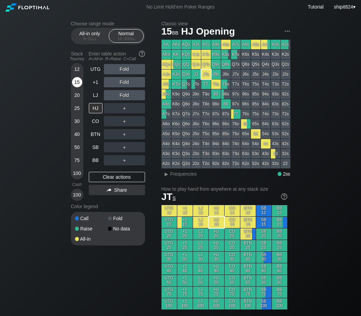
click at [79, 82] on div "15" at bounding box center [77, 82] width 10 height 10
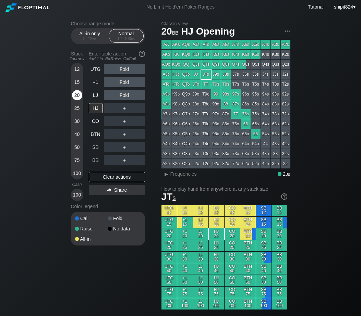
click at [75, 97] on div "20" at bounding box center [77, 95] width 10 height 10
click at [97, 167] on div "UTG Fold +1 Fold LJ Fold HJ ＋ CO ＋ BTN ＋ SB ＋ BB ＋ Clear actions Share" at bounding box center [117, 132] width 56 height 137
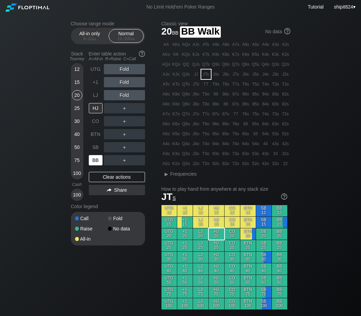
click at [90, 162] on div "BB" at bounding box center [96, 160] width 14 height 10
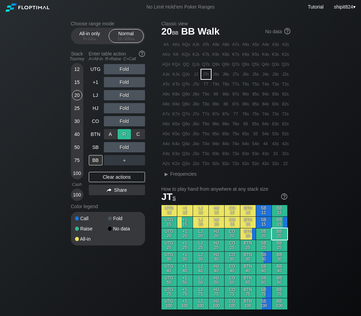
click at [124, 138] on div "R ✕" at bounding box center [124, 134] width 13 height 10
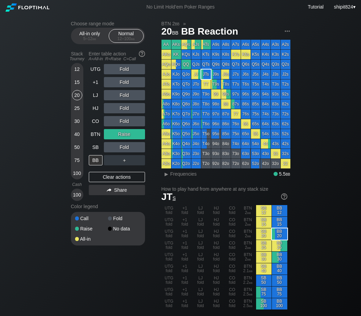
click at [76, 87] on div "15" at bounding box center [77, 82] width 10 height 10
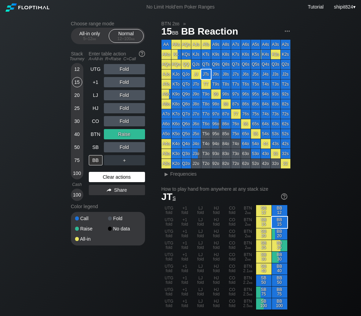
click at [107, 174] on div "Clear actions" at bounding box center [117, 177] width 56 height 10
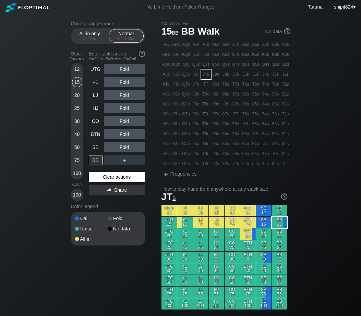
click at [107, 174] on div "Clear actions" at bounding box center [117, 177] width 56 height 10
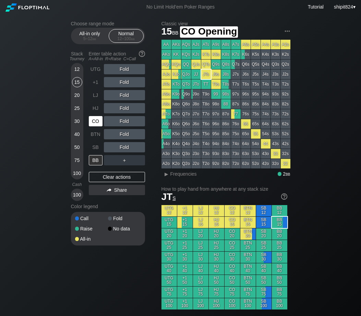
click at [98, 122] on div "CO" at bounding box center [96, 121] width 14 height 10
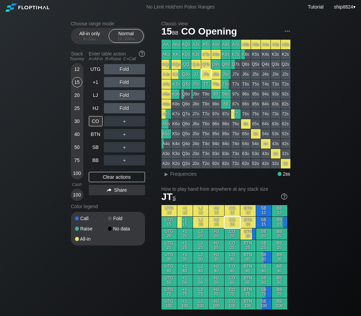
click at [126, 124] on div "＋" at bounding box center [124, 121] width 41 height 10
drag, startPoint x: 108, startPoint y: 120, endPoint x: 108, endPoint y: 130, distance: 9.6
click at [108, 121] on div "A ✕" at bounding box center [110, 121] width 13 height 10
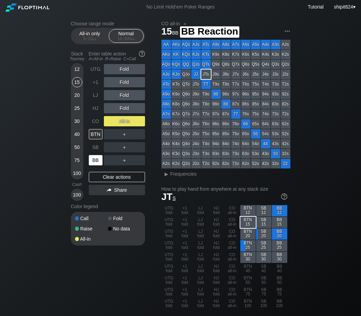
click at [98, 162] on div "BB" at bounding box center [96, 160] width 14 height 10
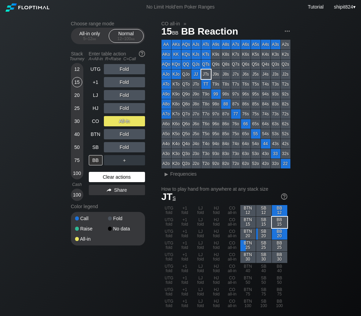
click at [105, 180] on div "Clear actions" at bounding box center [117, 177] width 56 height 10
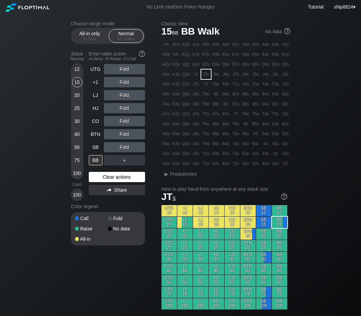
click at [104, 178] on div "Clear actions" at bounding box center [117, 177] width 56 height 10
click at [123, 178] on div "Clear actions" at bounding box center [117, 177] width 56 height 10
click at [109, 180] on div "Clear actions" at bounding box center [117, 177] width 56 height 10
drag, startPoint x: 105, startPoint y: 183, endPoint x: 101, endPoint y: 170, distance: 13.3
click at [104, 179] on div "Clear actions" at bounding box center [117, 177] width 56 height 10
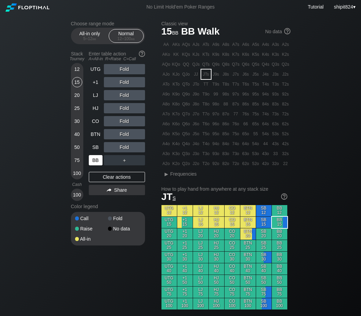
click at [95, 163] on div "BB" at bounding box center [96, 160] width 14 height 10
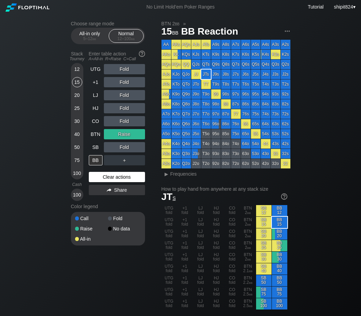
drag, startPoint x: 111, startPoint y: 177, endPoint x: 119, endPoint y: 160, distance: 18.3
click at [111, 177] on div "Clear actions" at bounding box center [117, 177] width 56 height 10
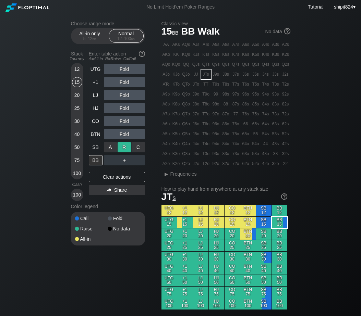
click at [122, 149] on div "R ✕" at bounding box center [124, 147] width 13 height 10
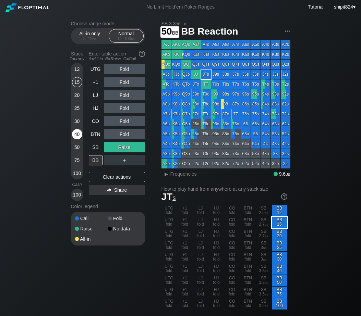
click at [76, 142] on div "40" at bounding box center [77, 135] width 10 height 13
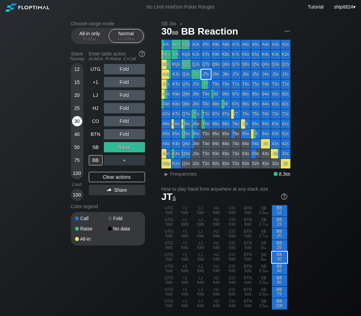
click at [77, 121] on div "30" at bounding box center [77, 121] width 10 height 10
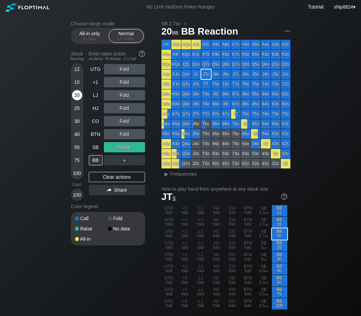
click at [77, 100] on div "20" at bounding box center [77, 95] width 10 height 10
click at [116, 179] on div "Clear actions" at bounding box center [117, 177] width 56 height 10
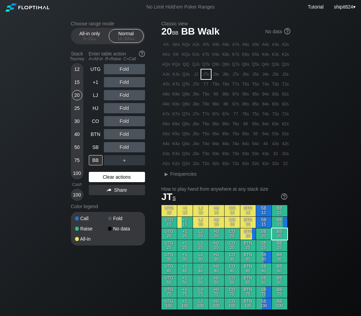
click at [116, 179] on div "Clear actions" at bounding box center [117, 177] width 56 height 10
click at [123, 181] on div "Clear actions" at bounding box center [117, 177] width 56 height 10
click at [119, 180] on div "Clear actions" at bounding box center [117, 177] width 56 height 10
click at [97, 175] on div "Clear actions" at bounding box center [117, 177] width 56 height 10
drag, startPoint x: 104, startPoint y: 180, endPoint x: 103, endPoint y: 171, distance: 9.0
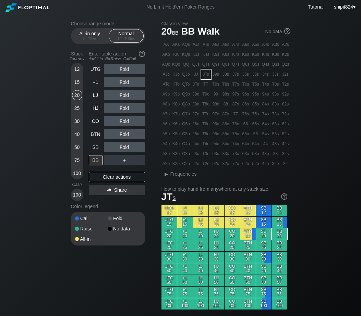
click at [105, 180] on div "Clear actions" at bounding box center [117, 177] width 56 height 10
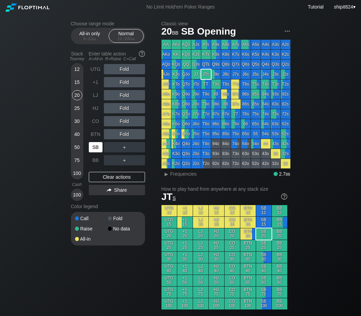
click at [99, 154] on div "SB" at bounding box center [96, 147] width 15 height 13
click at [104, 137] on div "Fold" at bounding box center [124, 134] width 41 height 10
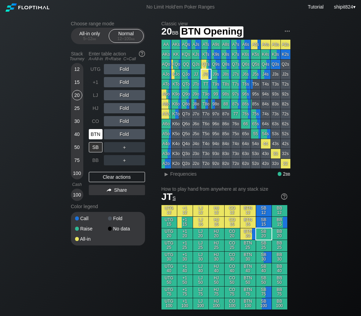
click at [101, 135] on div "BTN" at bounding box center [96, 134] width 14 height 10
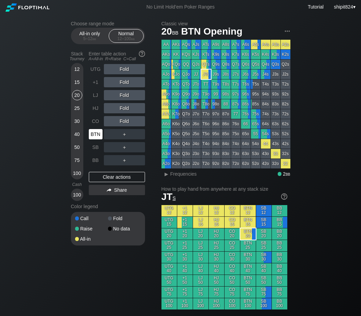
click at [101, 135] on div "BTN" at bounding box center [96, 134] width 14 height 10
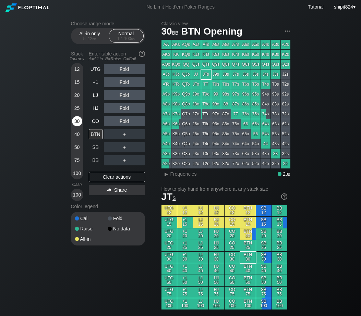
click at [73, 126] on div "30" at bounding box center [77, 122] width 10 height 13
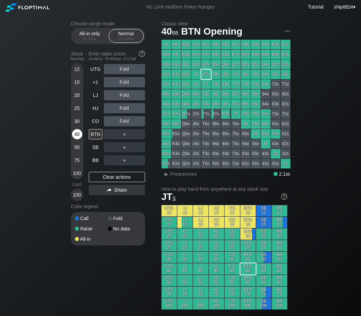
click at [74, 136] on div "40" at bounding box center [77, 134] width 10 height 10
click at [108, 176] on div "Clear actions" at bounding box center [117, 177] width 56 height 10
click at [107, 175] on div "Clear actions" at bounding box center [117, 177] width 56 height 10
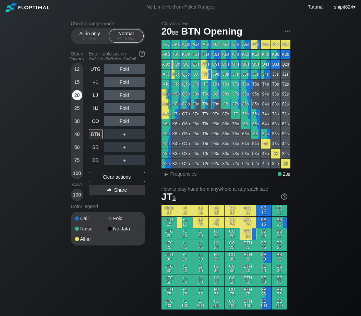
click at [77, 99] on div "20" at bounding box center [77, 95] width 10 height 10
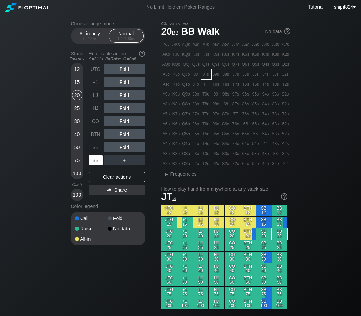
click at [94, 155] on div "BB" at bounding box center [96, 160] width 15 height 13
click at [111, 182] on div "Clear actions" at bounding box center [117, 177] width 56 height 10
click at [111, 180] on div "Clear actions" at bounding box center [117, 177] width 56 height 10
click at [78, 119] on div "30" at bounding box center [77, 121] width 10 height 10
click at [78, 126] on div "30" at bounding box center [77, 121] width 10 height 10
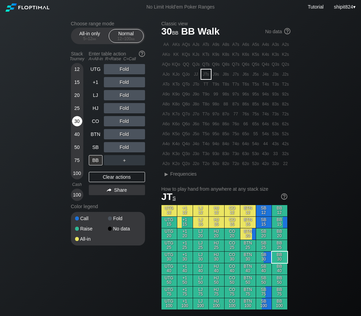
click at [78, 126] on div "30" at bounding box center [77, 121] width 10 height 10
click at [120, 124] on div "R ✕" at bounding box center [124, 121] width 13 height 10
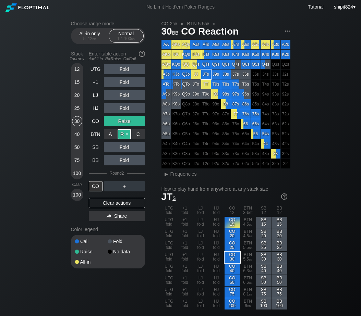
click at [120, 132] on div "R ✕" at bounding box center [124, 134] width 13 height 10
drag, startPoint x: 107, startPoint y: 207, endPoint x: 111, endPoint y: 176, distance: 30.7
click at [107, 207] on div "Clear actions" at bounding box center [117, 203] width 56 height 10
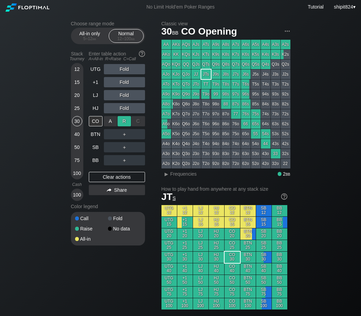
click at [123, 121] on div "R ✕" at bounding box center [124, 121] width 13 height 10
